Goal: Task Accomplishment & Management: Use online tool/utility

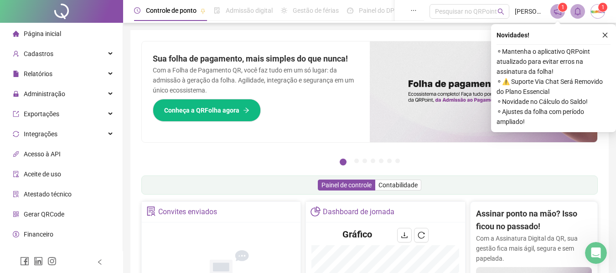
click at [598, 10] on img at bounding box center [598, 12] width 14 height 14
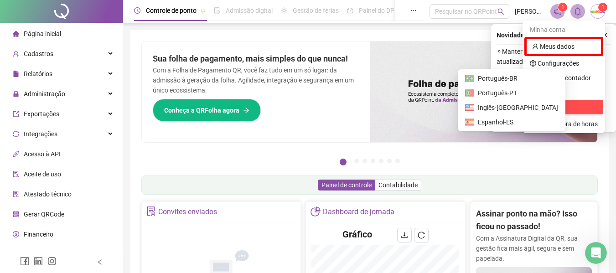
click at [567, 98] on div "Idioma" at bounding box center [564, 92] width 79 height 15
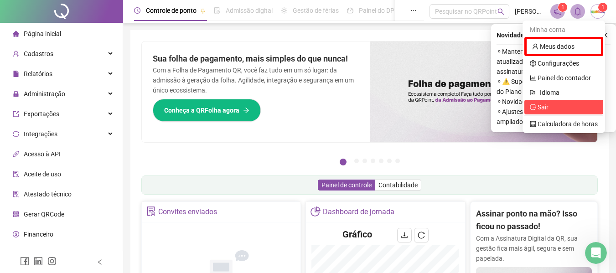
click at [565, 100] on li "Sair" at bounding box center [564, 107] width 79 height 15
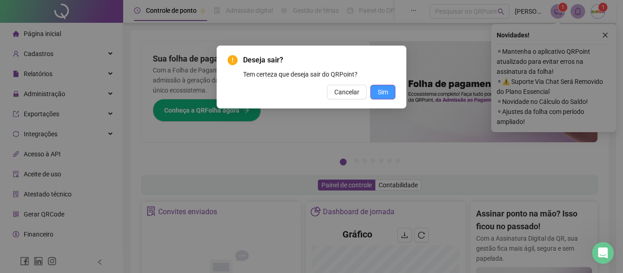
click at [387, 89] on span "Sim" at bounding box center [383, 92] width 10 height 10
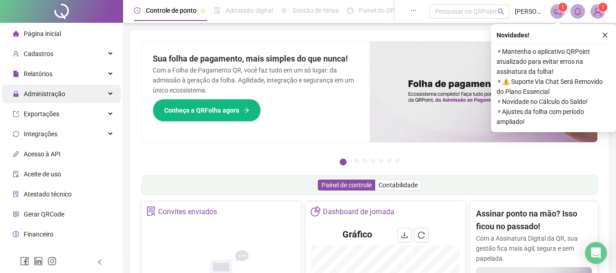
click at [75, 95] on div "Administração" at bounding box center [61, 94] width 119 height 18
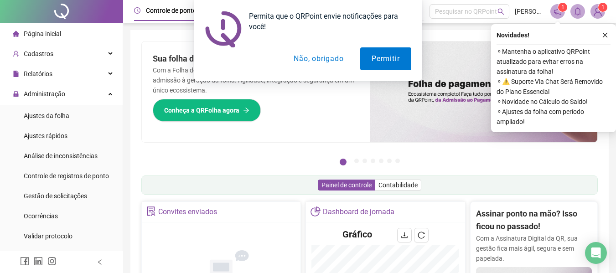
click at [68, 118] on span "Ajustes da folha" at bounding box center [47, 115] width 46 height 7
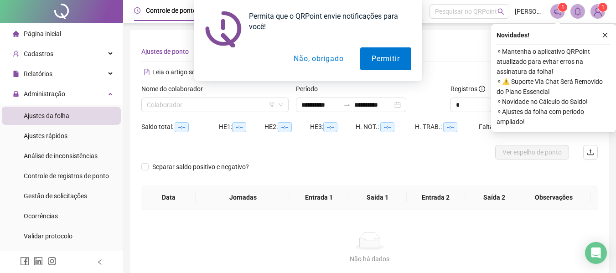
click at [317, 62] on button "Não, obrigado" at bounding box center [318, 58] width 73 height 23
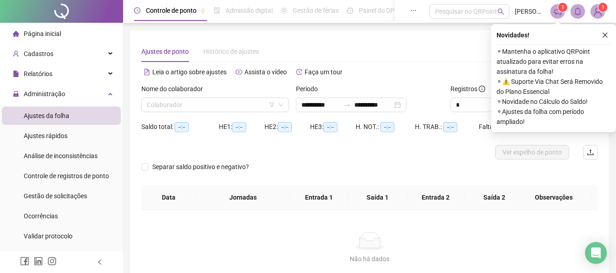
type input "**********"
click at [603, 36] on icon "close" at bounding box center [605, 35] width 6 height 6
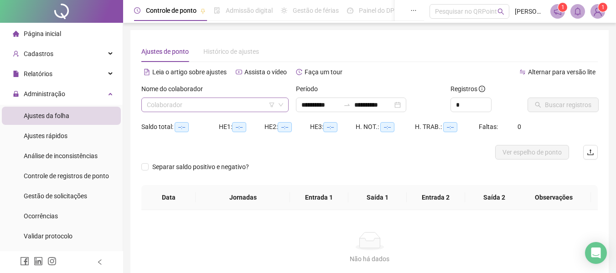
click at [186, 106] on input "search" at bounding box center [211, 105] width 128 height 14
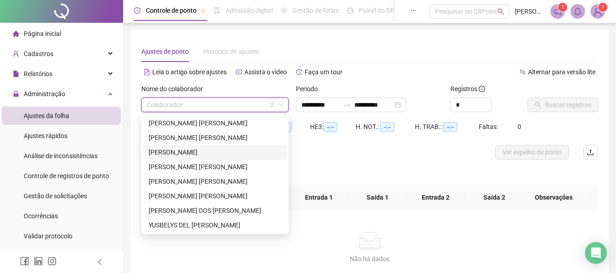
scroll to position [63, 0]
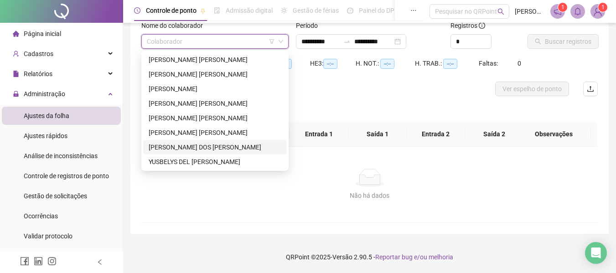
click at [595, 14] on img at bounding box center [598, 12] width 14 height 14
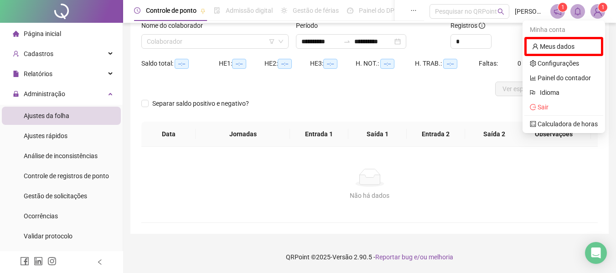
click at [184, 26] on label "Nome do colaborador" at bounding box center [175, 26] width 68 height 10
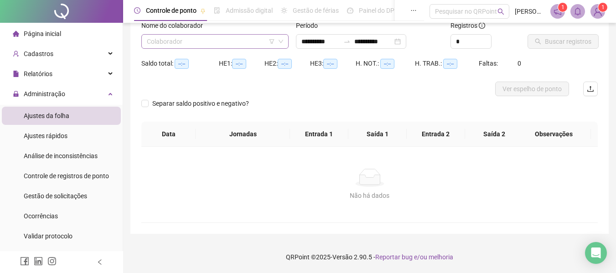
click at [178, 41] on input "search" at bounding box center [211, 42] width 128 height 14
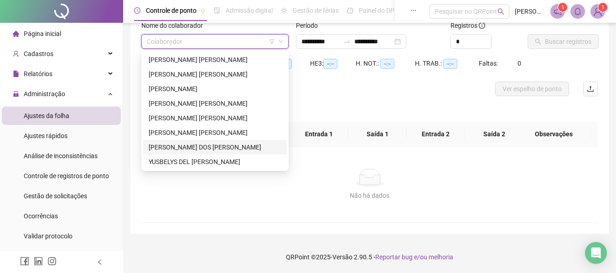
click at [175, 142] on div "RAQUEL DOS SANTOS NUNES TEIXEIRA" at bounding box center [215, 147] width 144 height 15
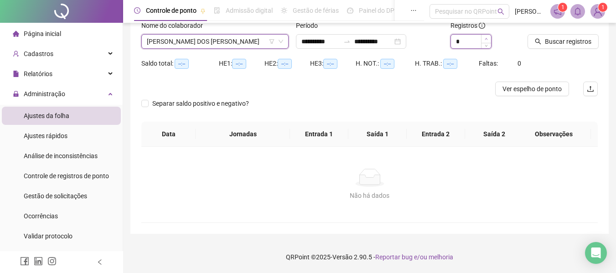
type input "*"
click at [489, 39] on span "Increase Value" at bounding box center [486, 39] width 10 height 8
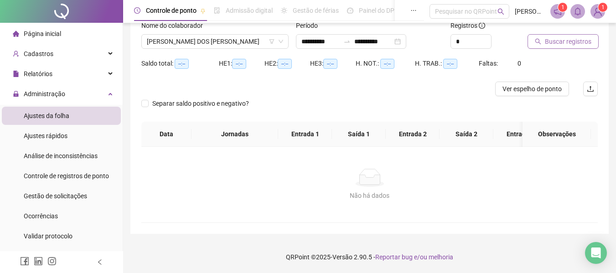
click at [564, 43] on span "Buscar registros" at bounding box center [568, 41] width 47 height 10
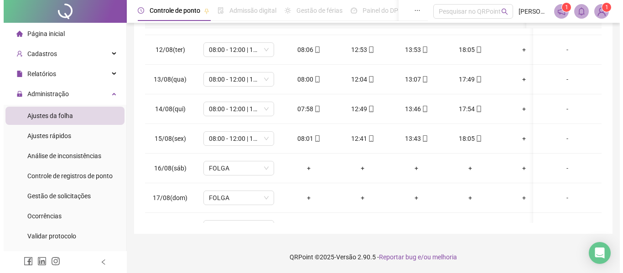
scroll to position [375, 0]
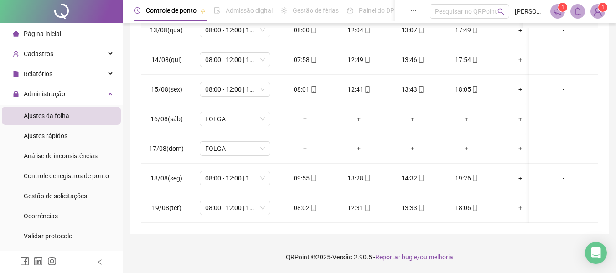
click at [600, 9] on sup "1" at bounding box center [602, 7] width 9 height 9
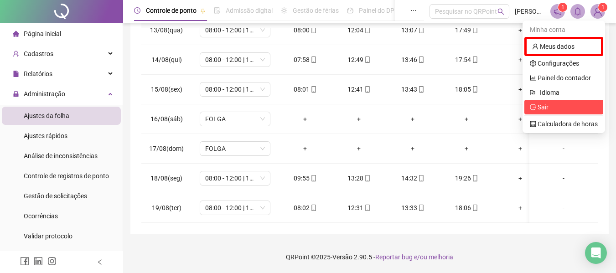
click at [542, 109] on span "Sair" at bounding box center [543, 107] width 11 height 7
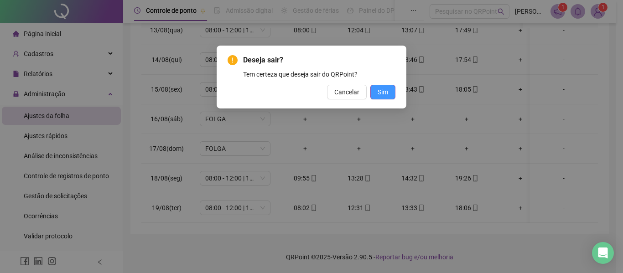
click at [384, 95] on span "Sim" at bounding box center [383, 92] width 10 height 10
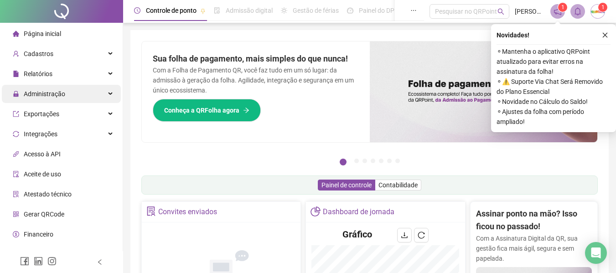
click at [71, 91] on div "Administração" at bounding box center [61, 94] width 119 height 18
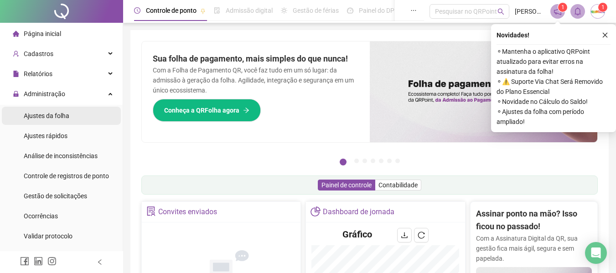
click at [73, 115] on li "Ajustes da folha" at bounding box center [61, 116] width 119 height 18
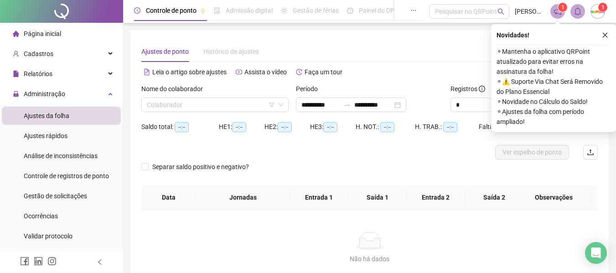
type input "**********"
click at [178, 112] on div "Colaborador" at bounding box center [214, 105] width 147 height 15
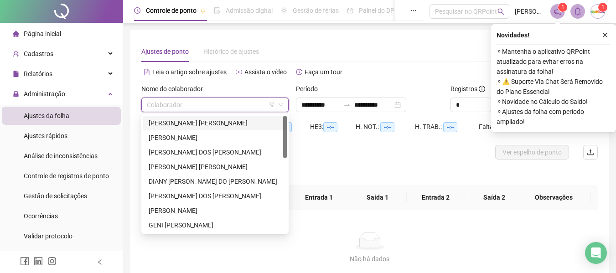
click at [178, 123] on div "[PERSON_NAME] [PERSON_NAME]" at bounding box center [215, 123] width 133 height 10
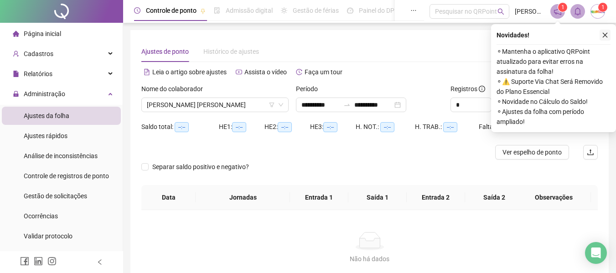
click at [601, 36] on button "button" at bounding box center [605, 35] width 11 height 11
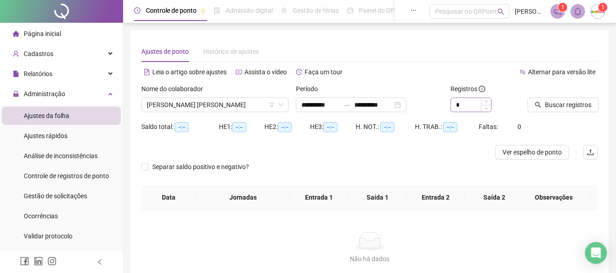
click at [480, 98] on div "Registros *" at bounding box center [486, 98] width 70 height 28
type input "*"
click at [481, 99] on span "Increase Value" at bounding box center [486, 102] width 10 height 8
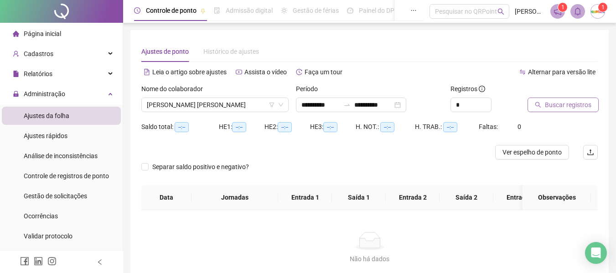
click at [574, 111] on button "Buscar registros" at bounding box center [563, 105] width 71 height 15
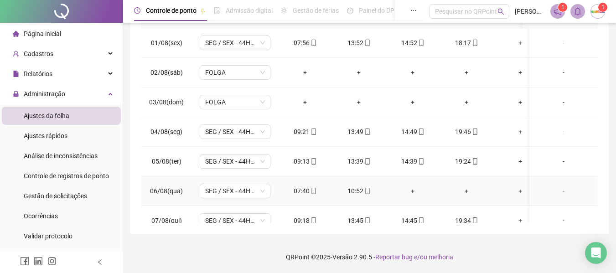
scroll to position [56, 0]
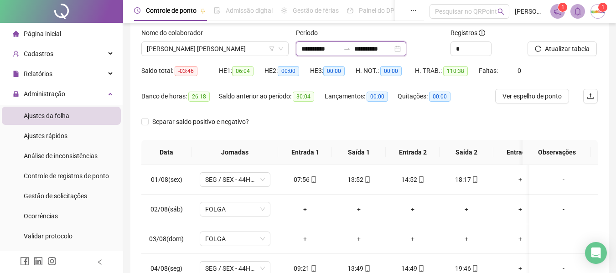
click at [385, 50] on input "**********" at bounding box center [373, 49] width 38 height 10
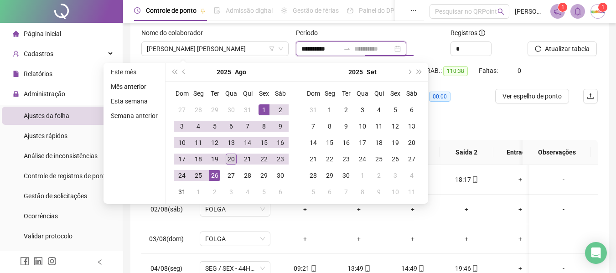
type input "**********"
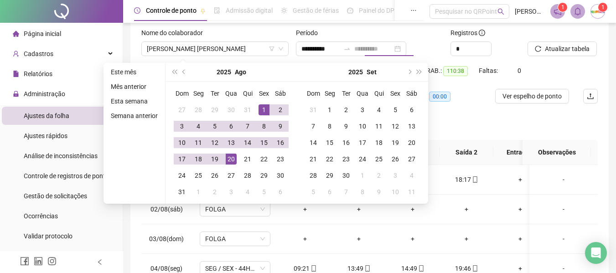
click at [229, 156] on div "20" at bounding box center [231, 159] width 11 height 11
type input "**********"
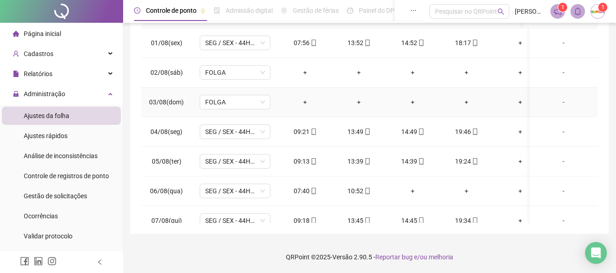
scroll to position [10, 0]
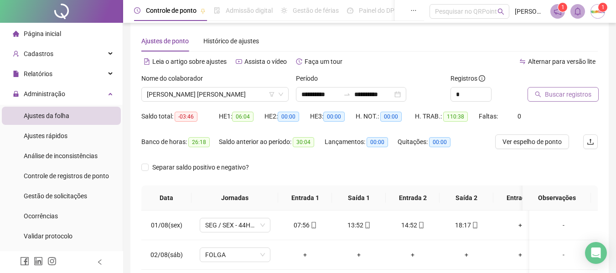
click at [555, 94] on span "Buscar registros" at bounding box center [568, 94] width 47 height 10
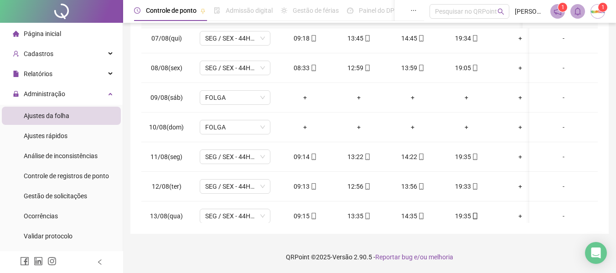
scroll to position [405, 0]
